Goal: Information Seeking & Learning: Learn about a topic

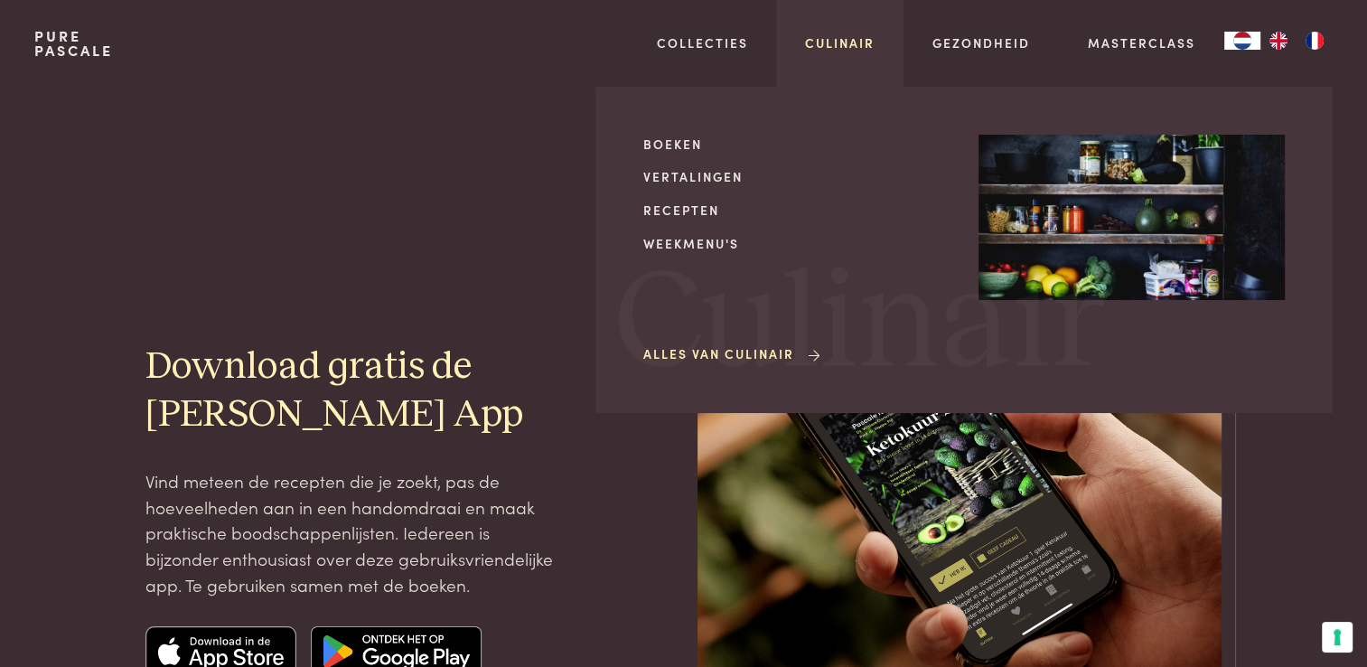
click at [843, 40] on link "Culinair" at bounding box center [840, 42] width 70 height 19
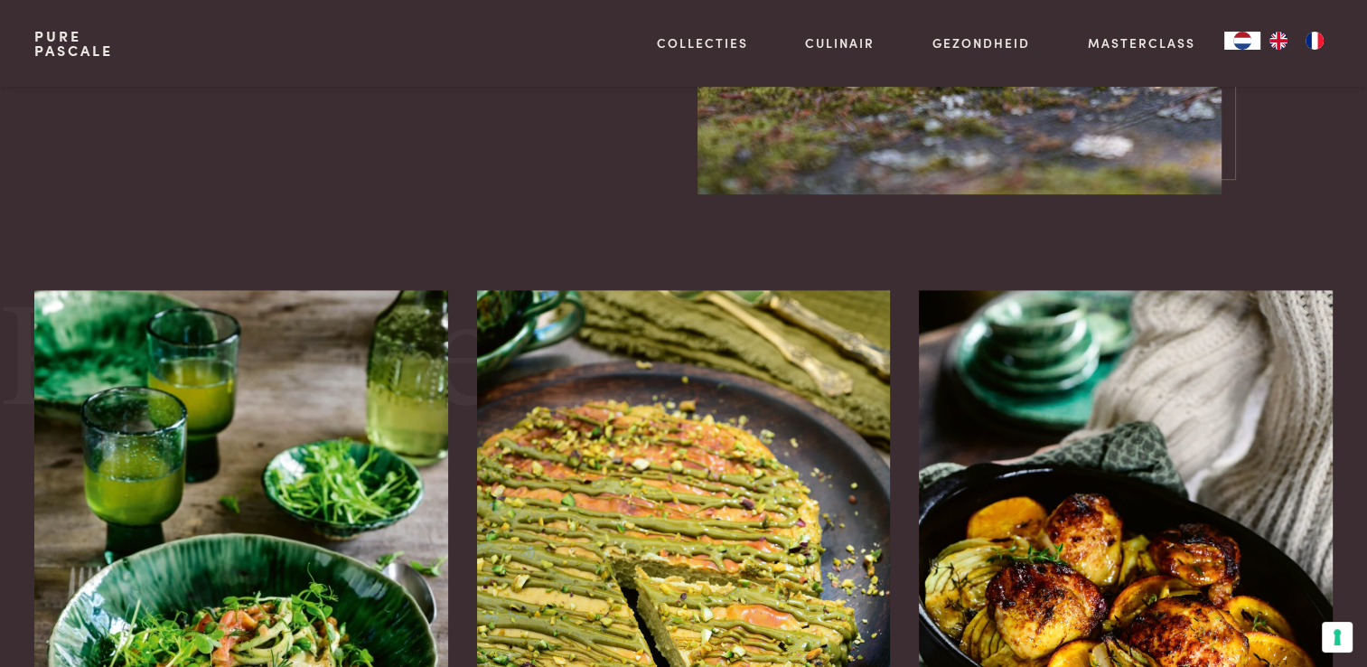
scroll to position [1536, 0]
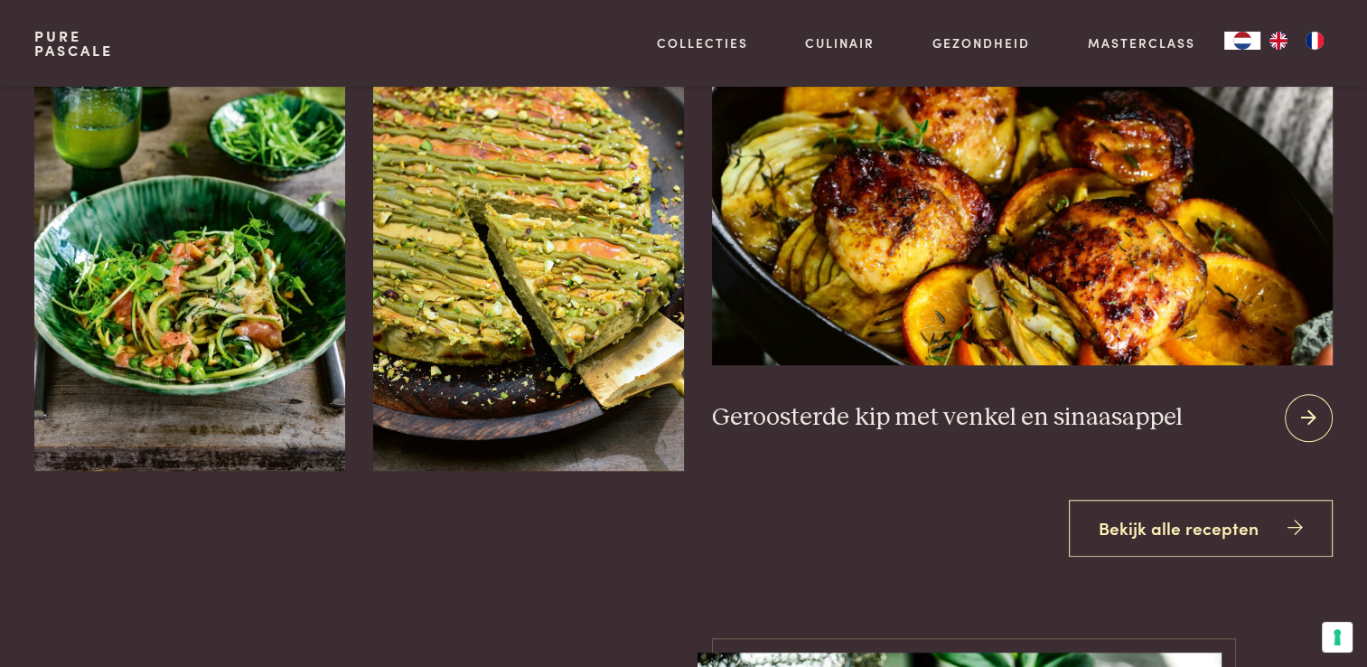
click at [1065, 320] on img at bounding box center [1022, 147] width 620 height 436
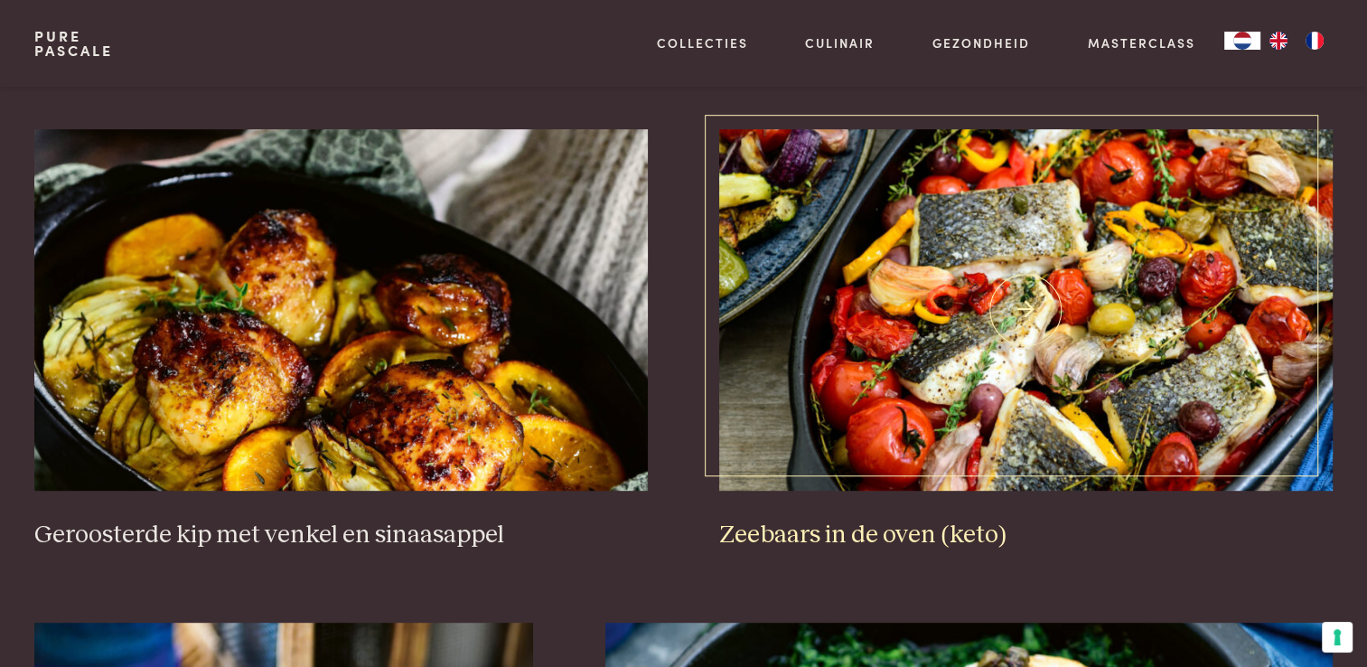
scroll to position [723, 0]
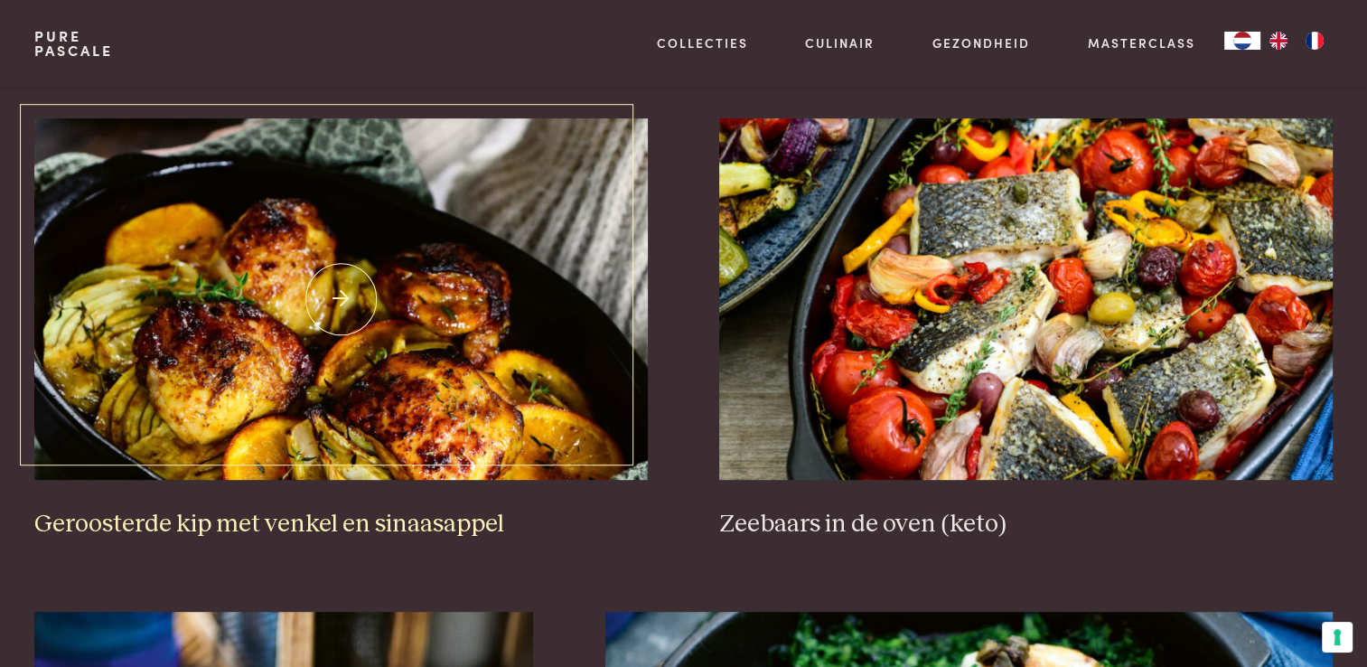
click at [393, 305] on img at bounding box center [340, 298] width 613 height 361
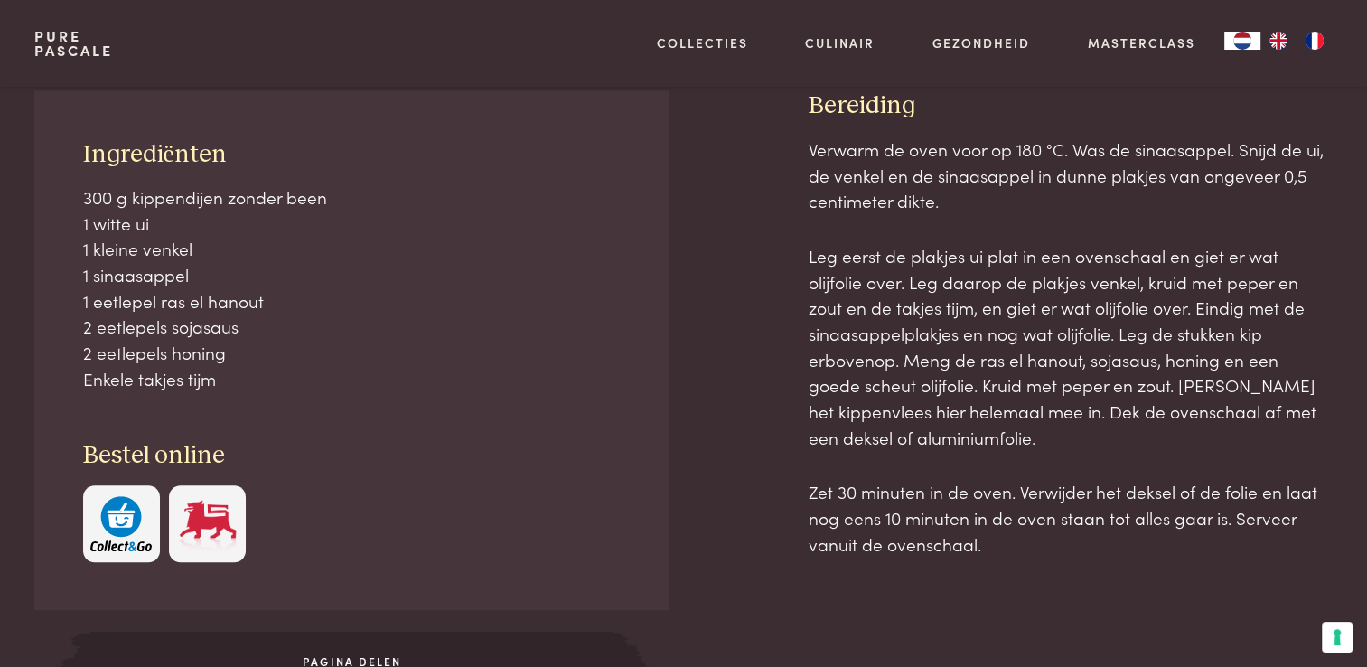
scroll to position [813, 0]
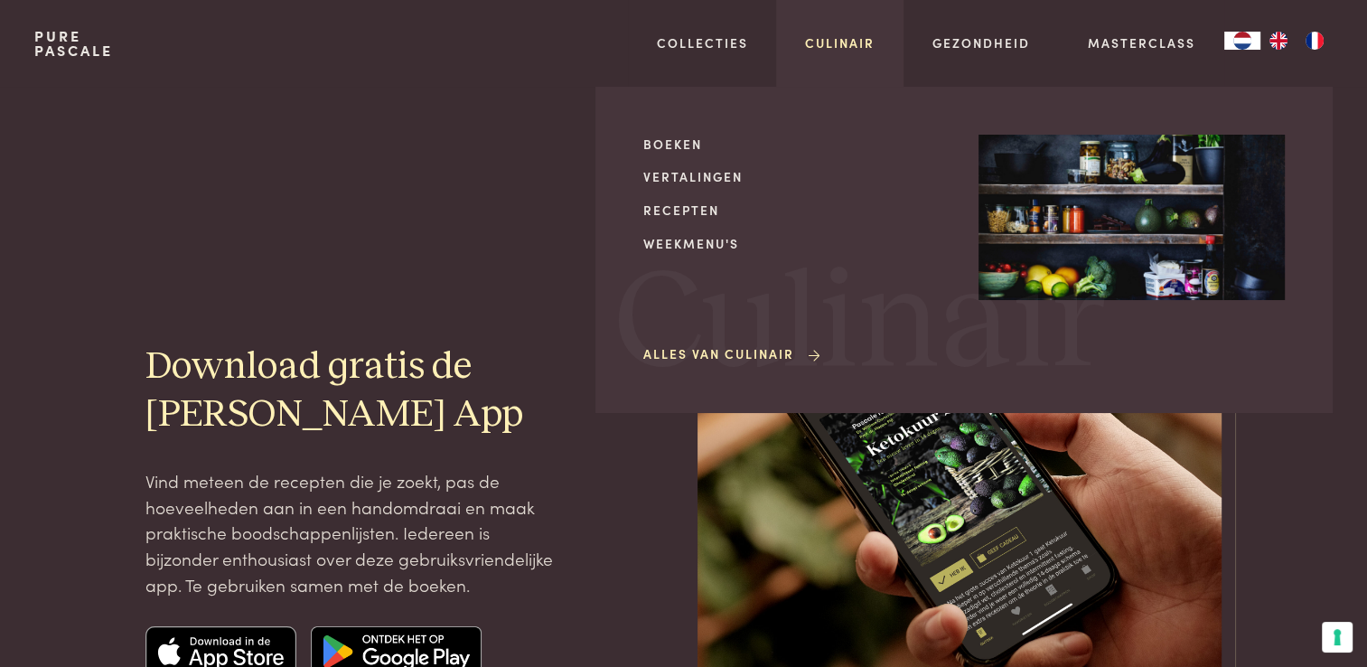
click at [839, 46] on link "Culinair" at bounding box center [840, 42] width 70 height 19
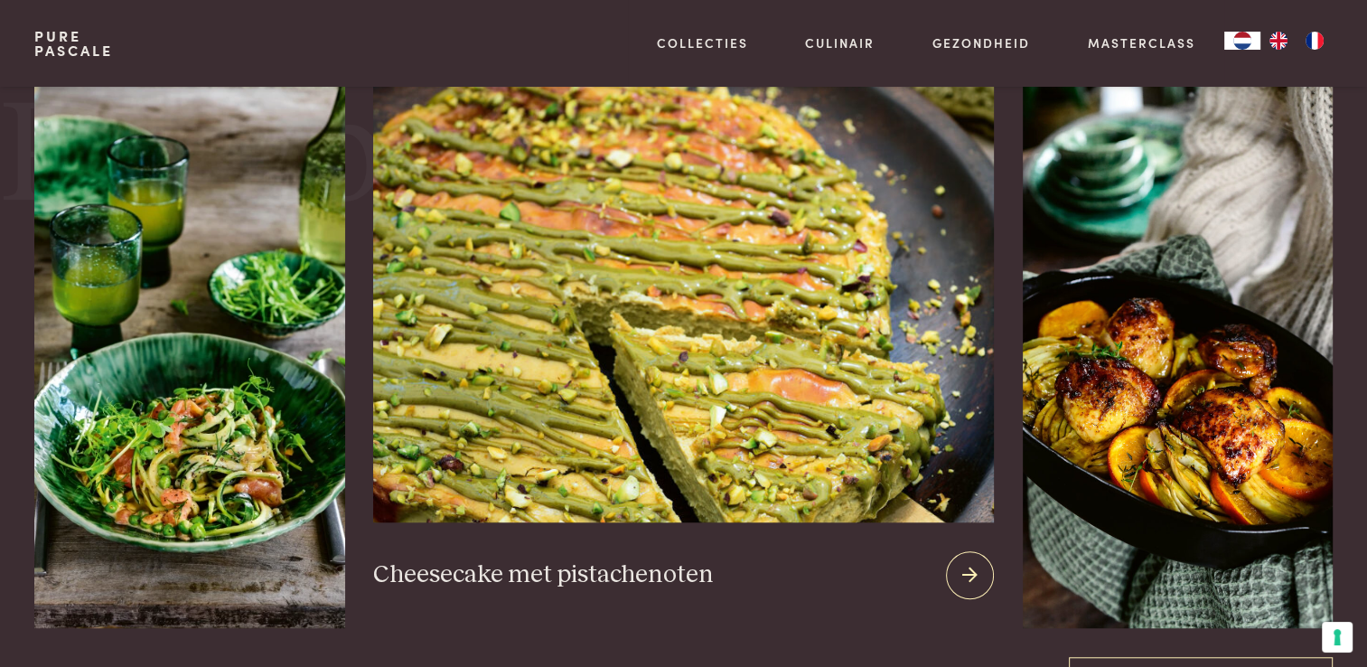
scroll to position [1536, 0]
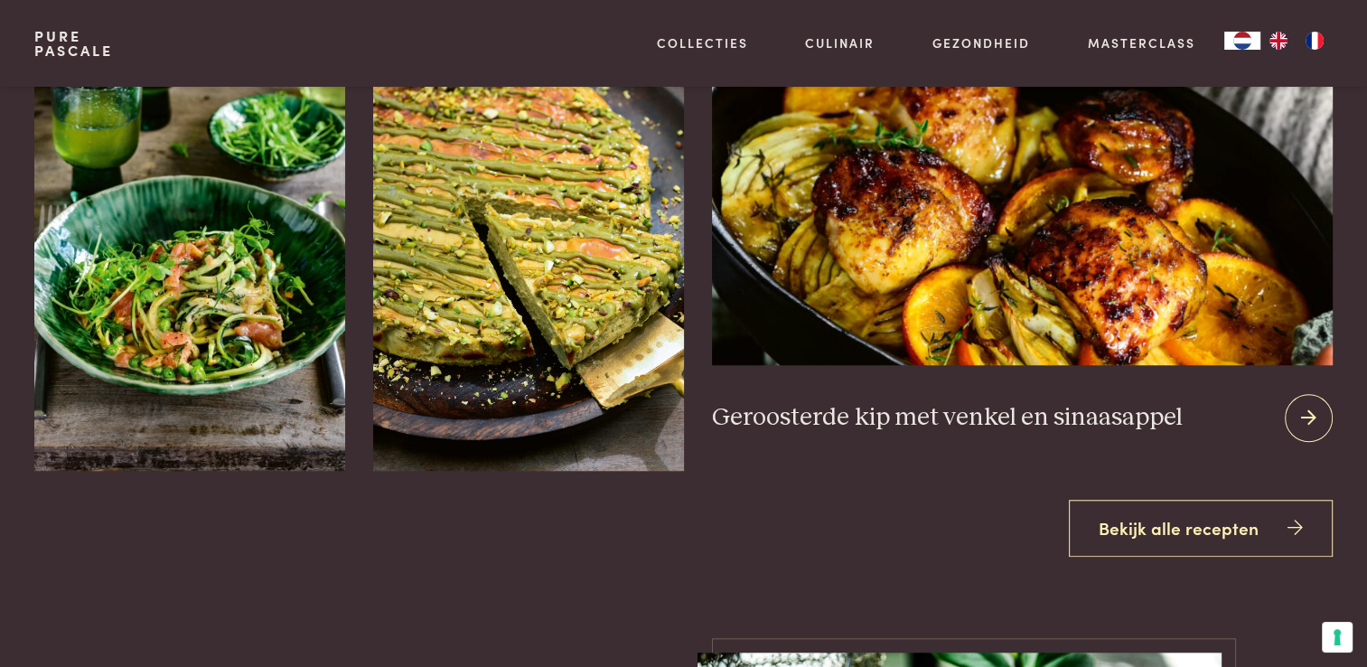
click at [1125, 306] on img at bounding box center [1022, 147] width 620 height 436
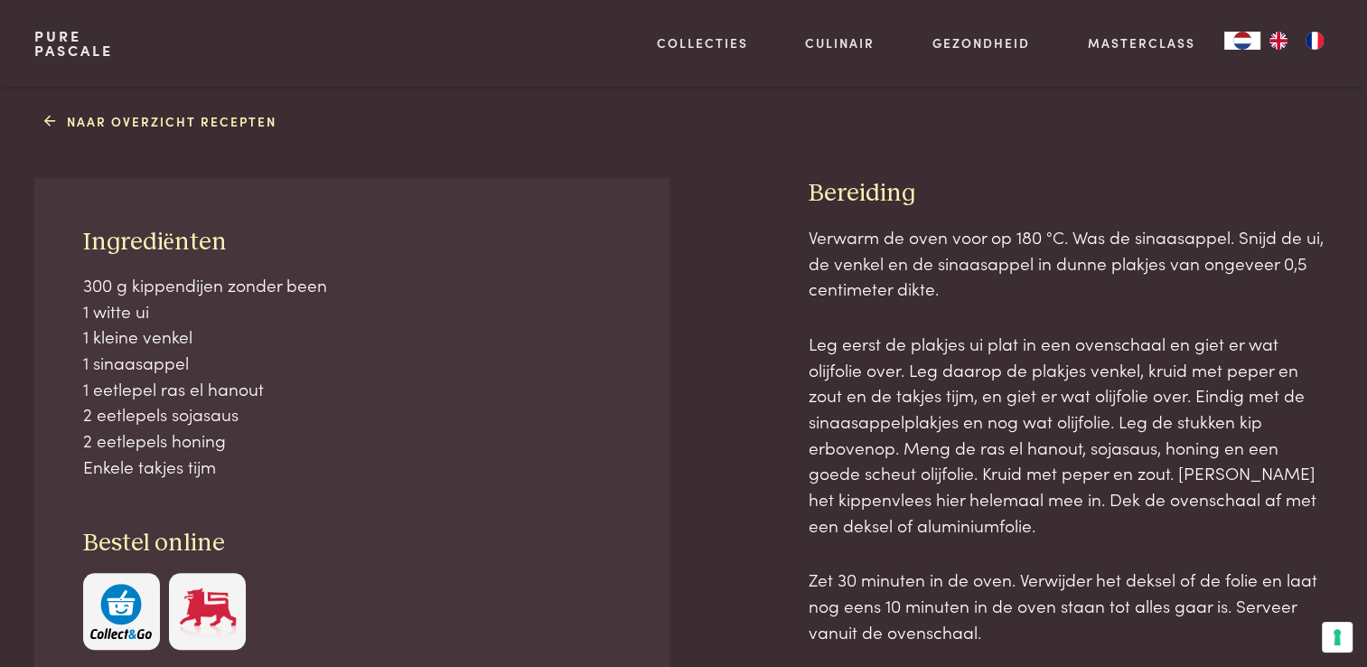
scroll to position [723, 0]
